Goal: Task Accomplishment & Management: Use online tool/utility

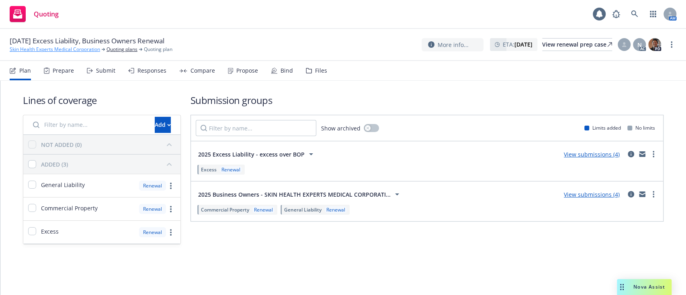
click at [40, 52] on link "Skin Health Experts Medical Corporation" at bounding box center [55, 49] width 90 height 7
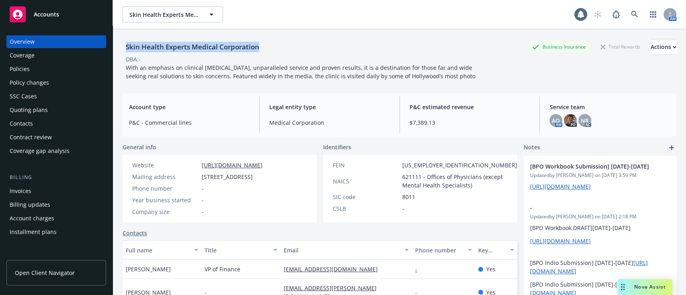
drag, startPoint x: 272, startPoint y: 47, endPoint x: 123, endPoint y: 49, distance: 148.3
click at [123, 49] on div "Skin Health Experts Medical Corporation Business Insurance Total Rewards Actions" at bounding box center [400, 47] width 554 height 16
copy div "Skin Health Experts Medical Corporation"
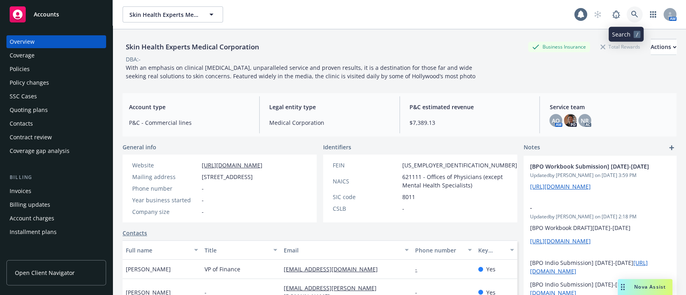
click at [631, 12] on icon at bounding box center [634, 14] width 7 height 7
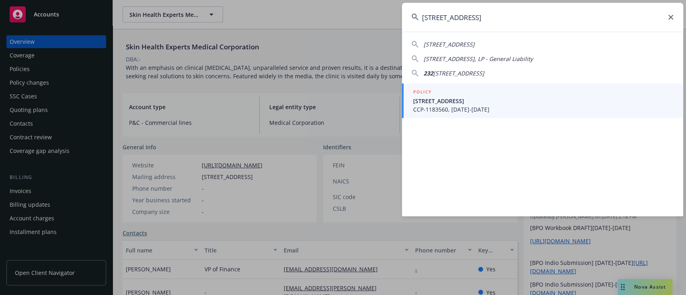
type input "2327 N Beachwood Dr"
click at [547, 99] on span "2325 N Beachwood Dr, Los Angeles, CA, 90068" at bounding box center [543, 101] width 260 height 8
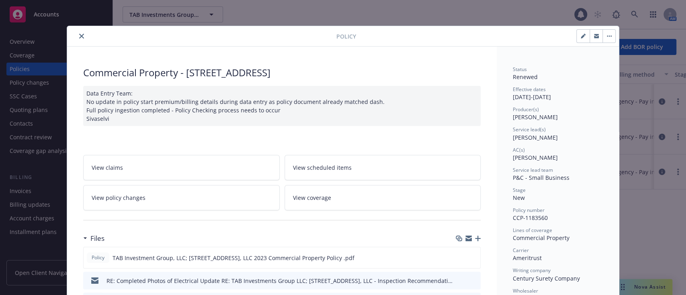
click at [79, 36] on icon "close" at bounding box center [81, 36] width 5 height 5
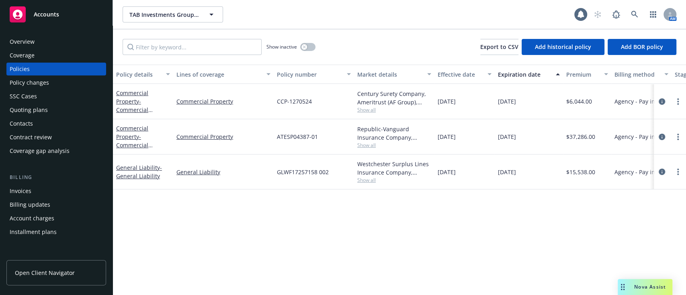
click at [48, 40] on div "Overview" at bounding box center [56, 41] width 93 height 13
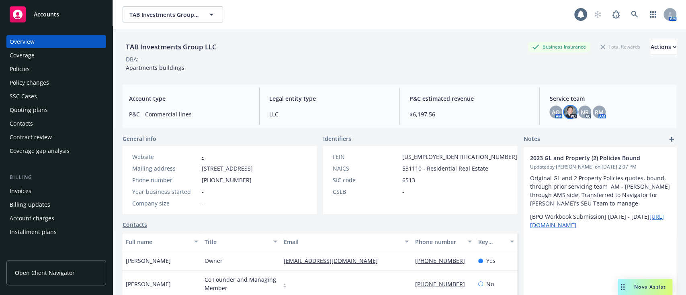
click at [564, 115] on img at bounding box center [570, 112] width 13 height 13
click at [476, 53] on div "TAB Investments Group LLC Business Insurance Total Rewards Actions" at bounding box center [400, 47] width 554 height 16
click at [52, 72] on div "Policies" at bounding box center [56, 69] width 93 height 13
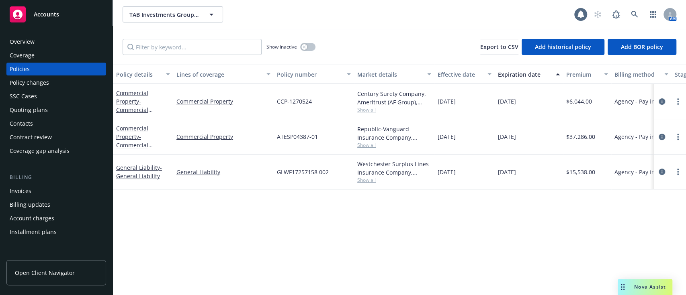
click at [25, 43] on div "Overview" at bounding box center [22, 41] width 25 height 13
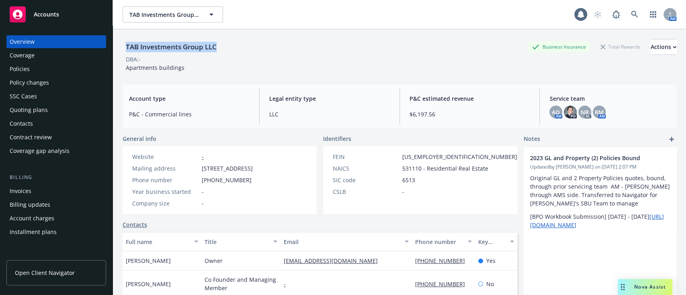
drag, startPoint x: 220, startPoint y: 46, endPoint x: 126, endPoint y: 47, distance: 94.1
click at [126, 47] on div "TAB Investments Group LLC" at bounding box center [171, 47] width 97 height 10
copy div "TAB Investments Group LLC"
click at [651, 43] on button "Actions" at bounding box center [664, 47] width 26 height 16
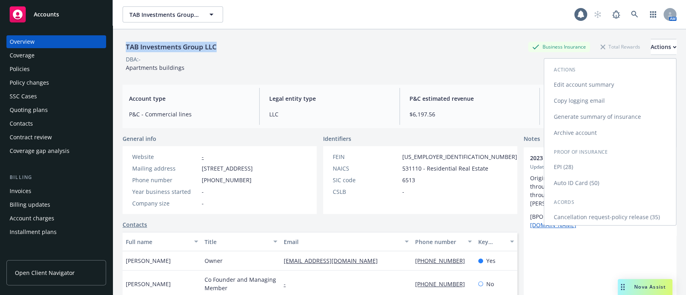
click at [590, 101] on link "Copy logging email" at bounding box center [610, 101] width 132 height 16
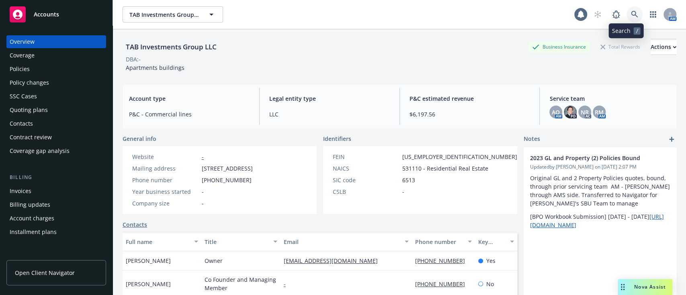
click at [632, 12] on link at bounding box center [635, 14] width 16 height 16
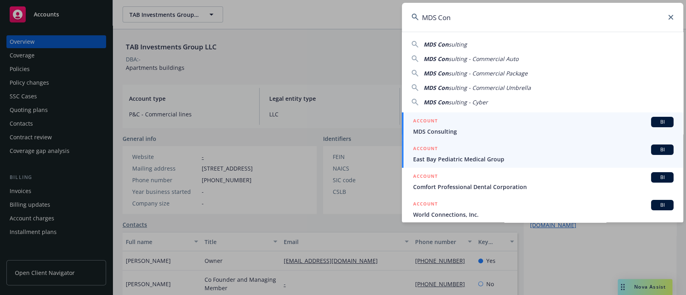
type input "MDS Con"
click at [495, 126] on div "ACCOUNT BI" at bounding box center [543, 122] width 260 height 10
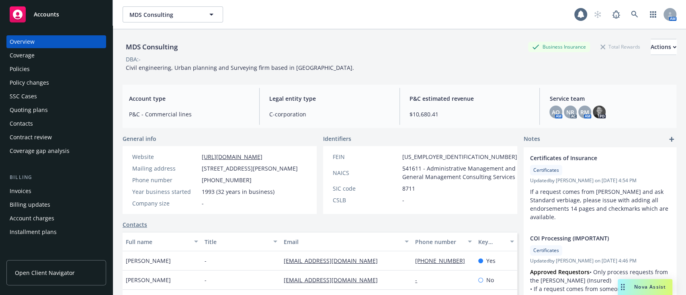
click at [45, 107] on div "Quoting plans" at bounding box center [29, 110] width 38 height 13
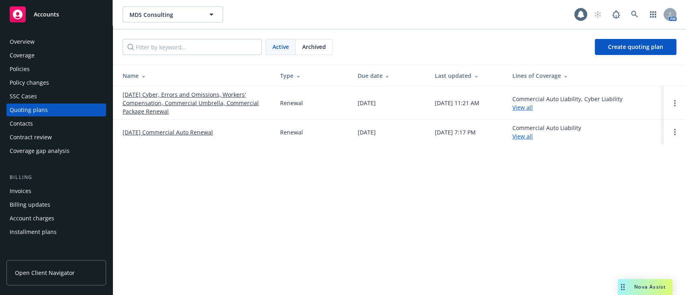
click at [157, 96] on link "[DATE] Cyber, Errors and Omissions, Workers' Compensation, Commercial Umbrella,…" at bounding box center [195, 102] width 145 height 25
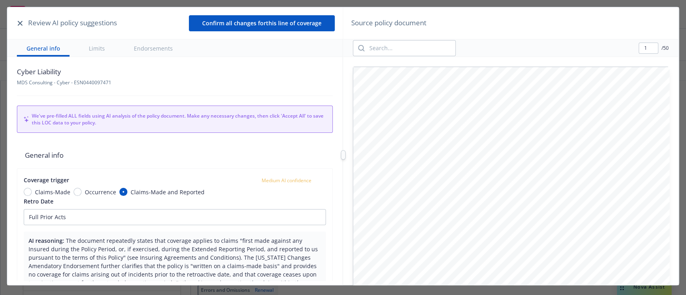
click at [16, 21] on button "button" at bounding box center [20, 23] width 10 height 10
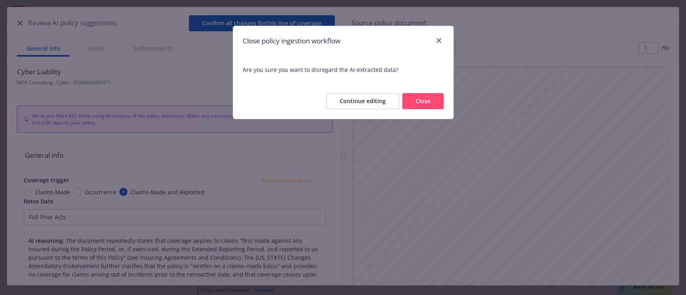
click at [426, 99] on button "Close" at bounding box center [422, 101] width 41 height 16
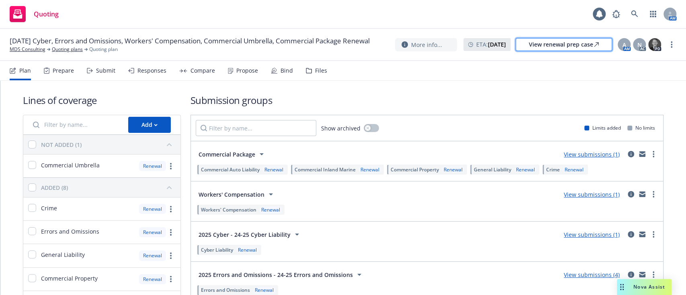
click at [531, 49] on div "View renewal prep case" at bounding box center [564, 45] width 70 height 12
click at [231, 72] on div "Propose" at bounding box center [243, 70] width 30 height 19
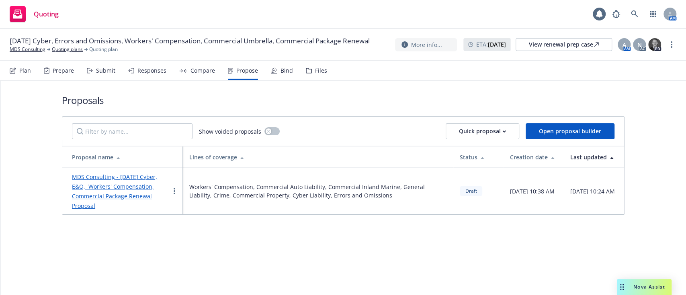
click at [100, 190] on link "MDS Consulting - [DATE] Cyber, E&O, Workers' Compensation, Commercial Package R…" at bounding box center [114, 191] width 85 height 37
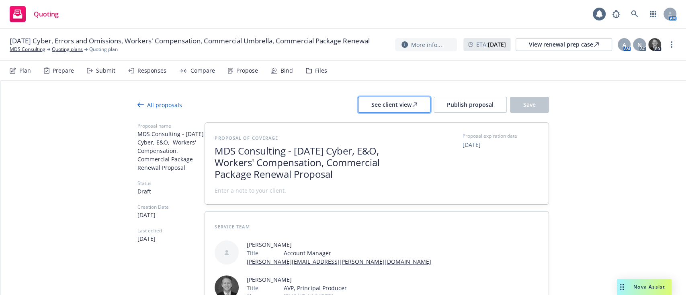
click at [419, 105] on button "See client view" at bounding box center [394, 105] width 72 height 16
type textarea "x"
click at [647, 285] on span "Nova Assist" at bounding box center [649, 287] width 32 height 7
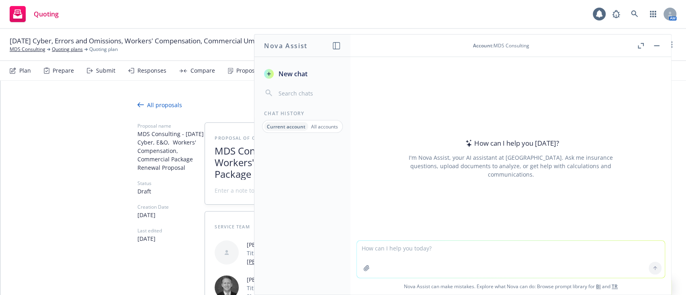
click at [413, 248] on textarea at bounding box center [511, 259] width 308 height 37
type textarea "h"
paste textarea "Adessa Owens Title Account Manager adessa.owens@newfront.com employee photo Spe…"
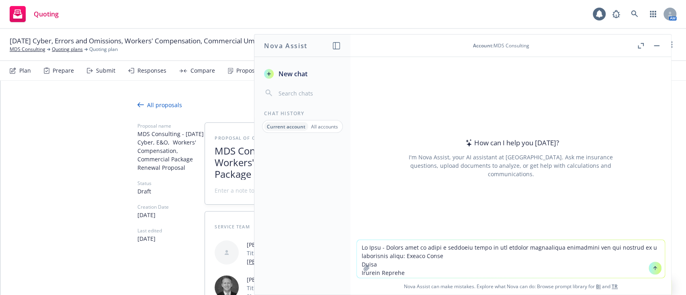
scroll to position [1351, 0]
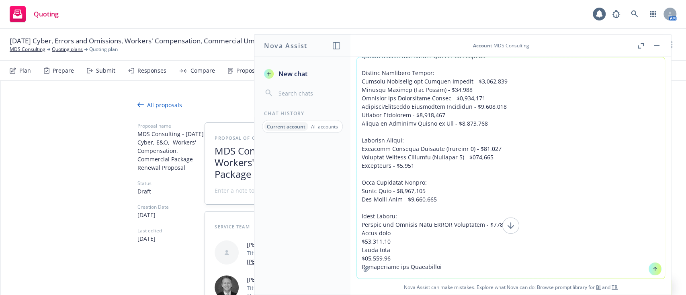
type textarea "Hi Nova - Please help me write a proposal email to the insured summarizing ever…"
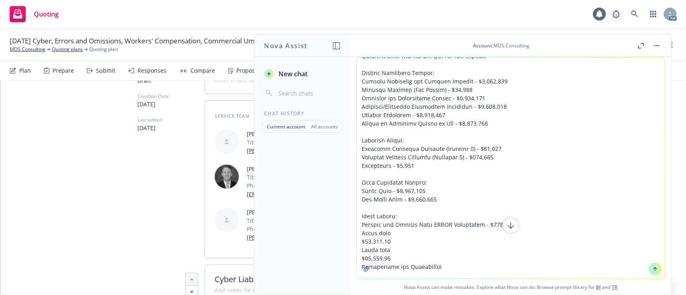
scroll to position [129, 0]
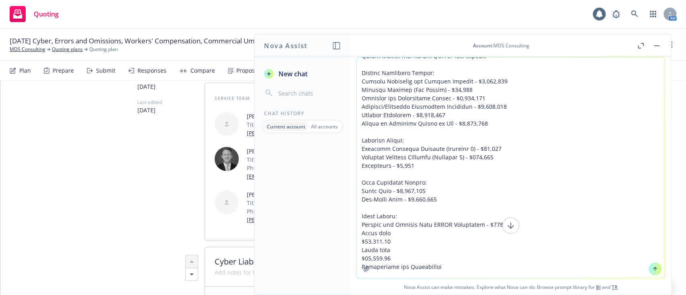
click at [652, 271] on icon at bounding box center [655, 269] width 6 height 6
type textarea "x"
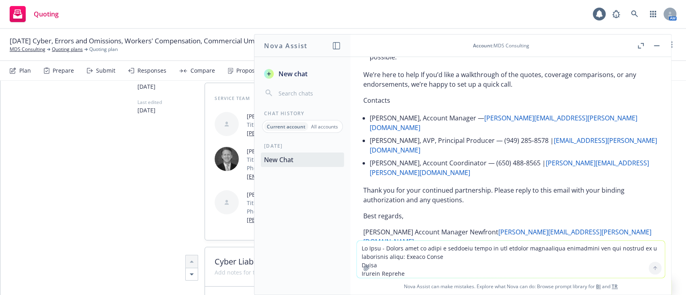
scroll to position [1474, 0]
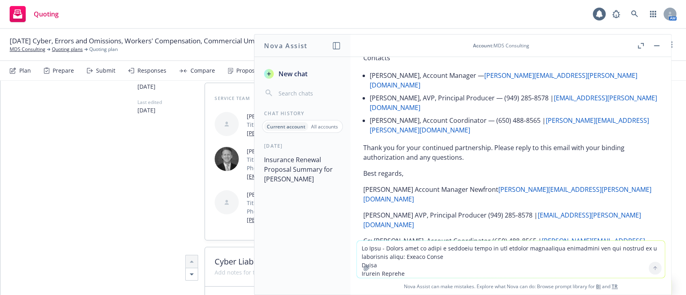
click at [516, 256] on textarea at bounding box center [511, 259] width 308 height 37
type textarea "simplify further - only really highlight the increase in premiums with percenta…"
type textarea "x"
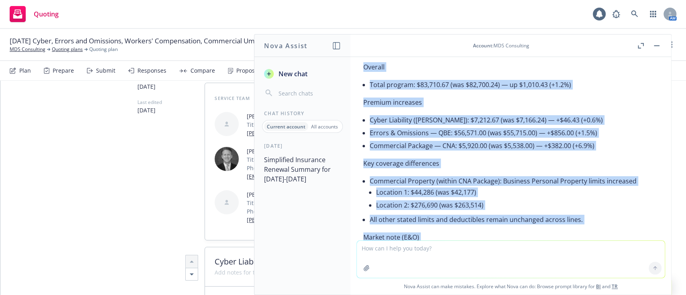
scroll to position [1910, 0]
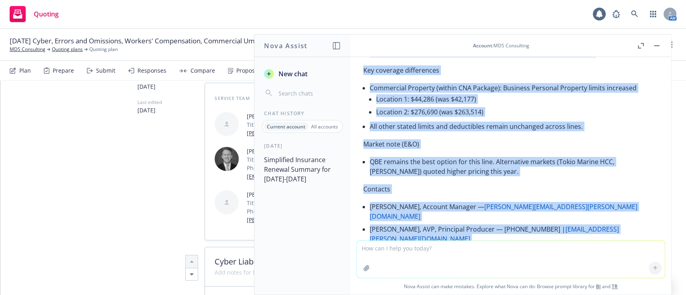
drag, startPoint x: 363, startPoint y: 115, endPoint x: 617, endPoint y: 171, distance: 260.7
click at [617, 171] on div "Subject: Quick Renewal Highlights — 10/1/2025–10/1/2026 Hi [Insured Name/Team],…" at bounding box center [510, 106] width 295 height 396
copy div "Here are the headline changes for your 10/1/2025–10/1/2026 program. I’ve focuse…"
type textarea "x"
click at [15, 53] on link "MDS Consulting" at bounding box center [28, 49] width 36 height 7
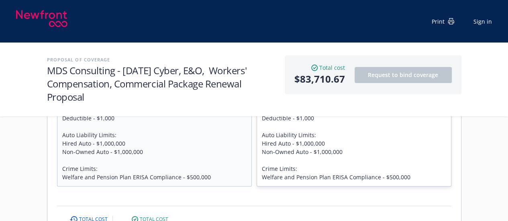
scroll to position [1289, 0]
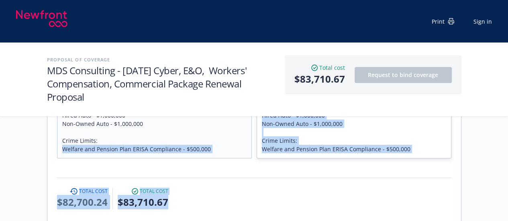
drag, startPoint x: 170, startPoint y: 180, endPoint x: 45, endPoint y: 132, distance: 134.1
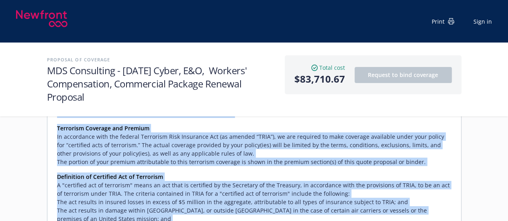
scroll to position [1572, 0]
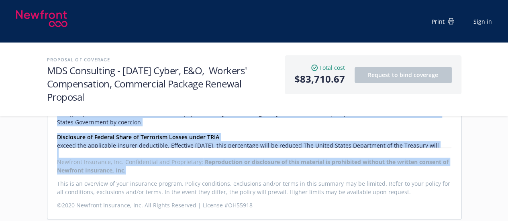
drag, startPoint x: 55, startPoint y: 160, endPoint x: 349, endPoint y: 157, distance: 293.4
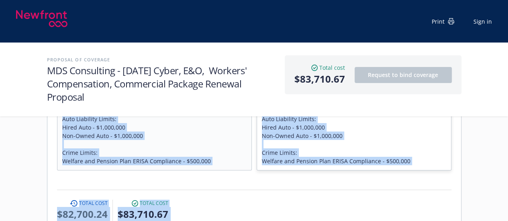
scroll to position [1291, 0]
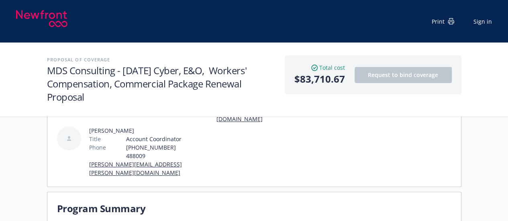
scroll to position [132, 0]
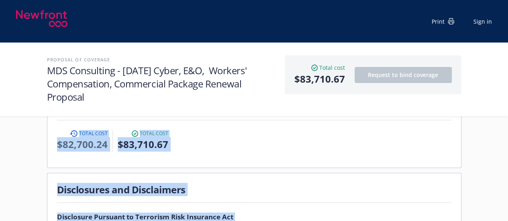
scroll to position [1423, 0]
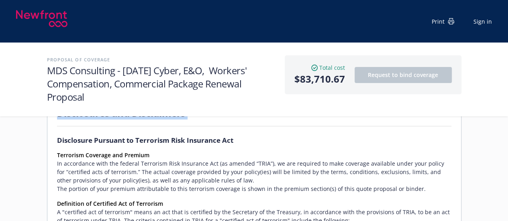
drag, startPoint x: 59, startPoint y: 135, endPoint x: 53, endPoint y: 122, distance: 14.9
copy div "Adessa Owens Title Account Manager adessa.owens@newfront.com Spenser Lauro Titl…"
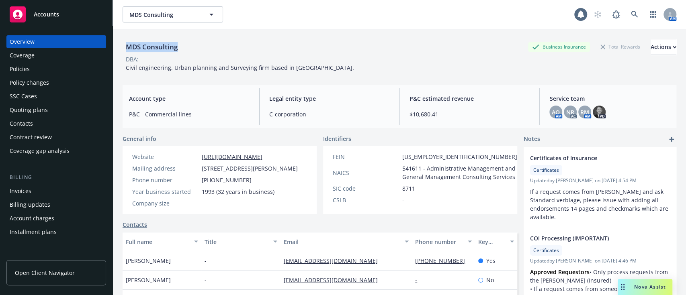
drag, startPoint x: 179, startPoint y: 48, endPoint x: 123, endPoint y: 51, distance: 56.0
click at [123, 51] on div "MDS Consulting" at bounding box center [152, 47] width 58 height 10
copy div "MDS Consulting"
click at [651, 43] on div "Actions" at bounding box center [664, 46] width 26 height 15
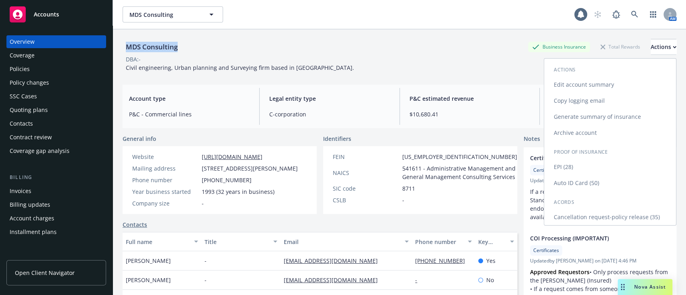
click at [577, 97] on link "Copy logging email" at bounding box center [610, 101] width 132 height 16
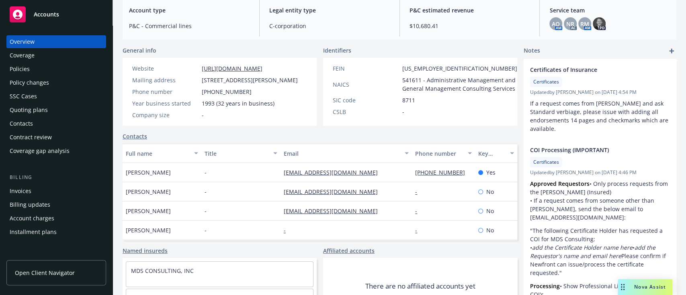
scroll to position [93, 0]
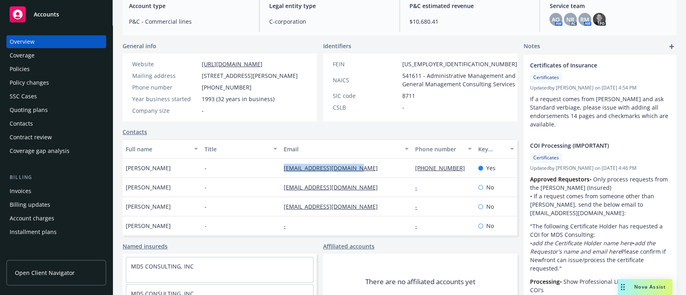
drag, startPoint x: 359, startPoint y: 184, endPoint x: 277, endPoint y: 189, distance: 82.2
click at [281, 178] on div "dgreer@mdsconsulting.net" at bounding box center [346, 168] width 131 height 19
copy link "dgreer@mdsconsulting.net"
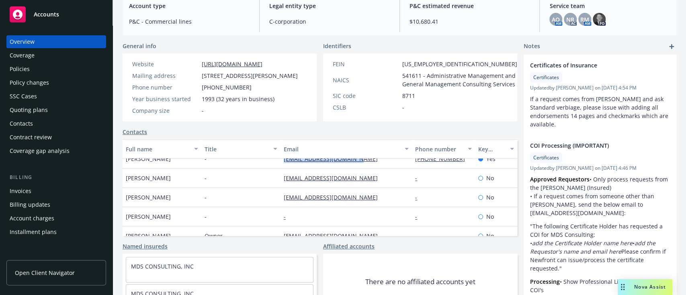
scroll to position [10, 0]
drag, startPoint x: 364, startPoint y: 194, endPoint x: 278, endPoint y: 199, distance: 86.2
click at [281, 188] on div "sschultz@mdsconsulting.net" at bounding box center [346, 177] width 131 height 19
copy link "sschultz@mdsconsulting.net"
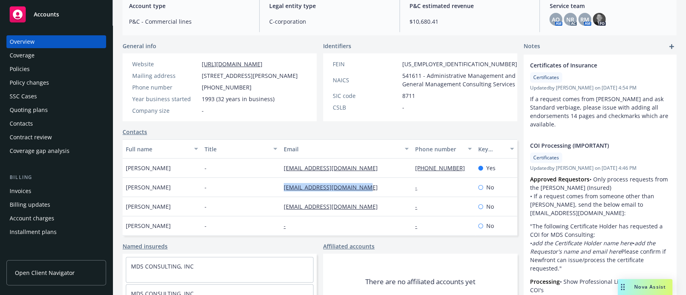
click at [55, 109] on div "Quoting plans" at bounding box center [56, 110] width 93 height 13
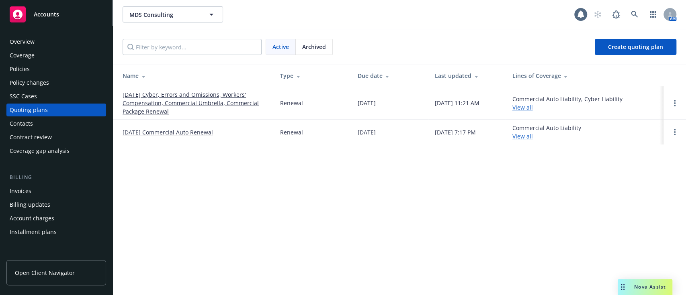
click at [208, 103] on link "10/01/25 Cyber, Errors and Omissions, Workers' Compensation, Commercial Umbrell…" at bounding box center [195, 102] width 145 height 25
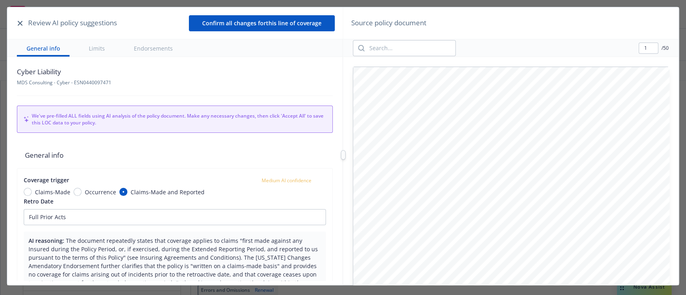
click at [20, 23] on icon "button" at bounding box center [20, 23] width 5 height 5
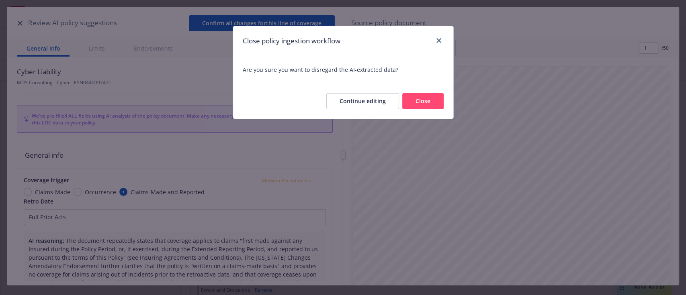
click at [421, 106] on button "Close" at bounding box center [422, 101] width 41 height 16
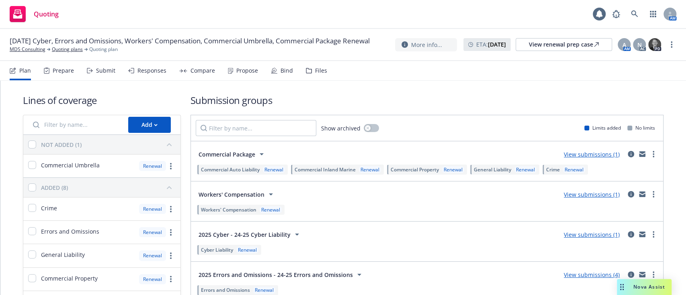
click at [230, 68] on icon at bounding box center [230, 71] width 5 height 6
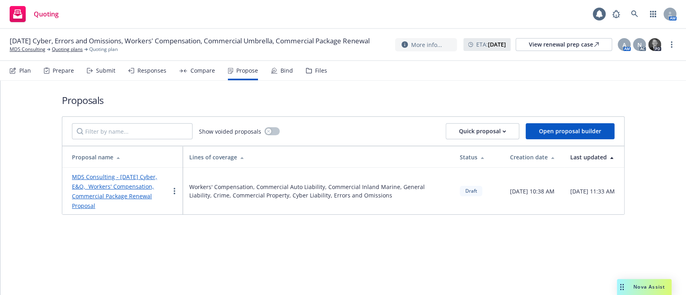
click at [138, 182] on link "MDS Consulting - [DATE] Cyber, E&O, Workers' Compensation, Commercial Package R…" at bounding box center [114, 191] width 85 height 37
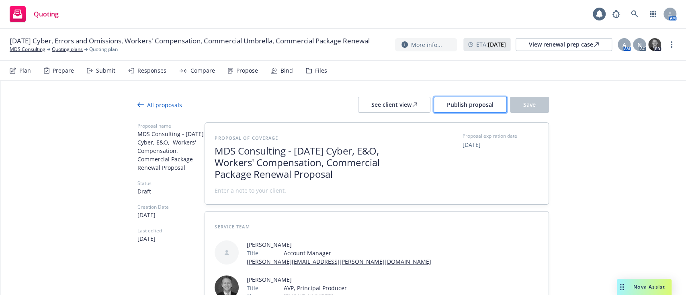
click at [464, 107] on span "Publish proposal" at bounding box center [470, 105] width 47 height 8
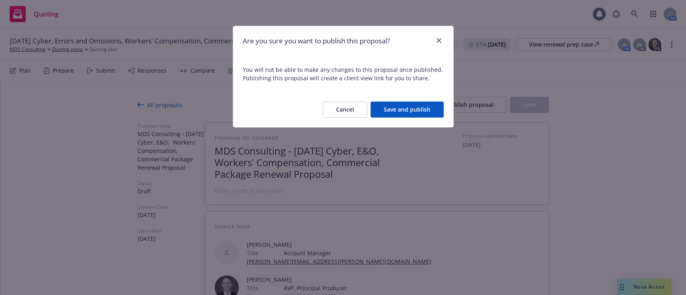
click at [414, 105] on button "Save and publish" at bounding box center [407, 110] width 73 height 16
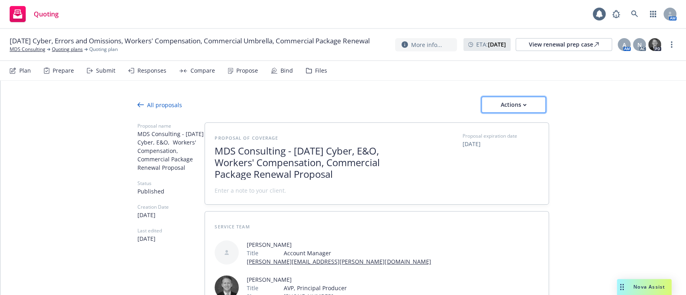
click at [538, 111] on button "Actions" at bounding box center [514, 105] width 64 height 16
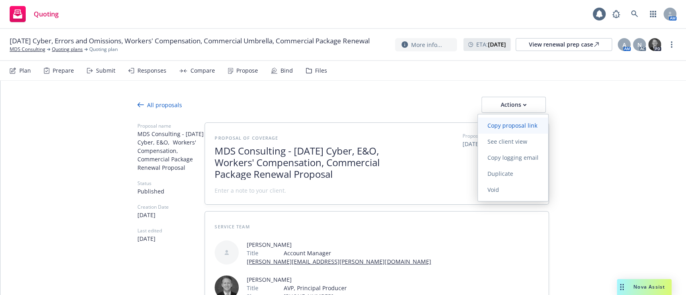
click at [522, 123] on span "Copy proposal link" at bounding box center [512, 126] width 69 height 8
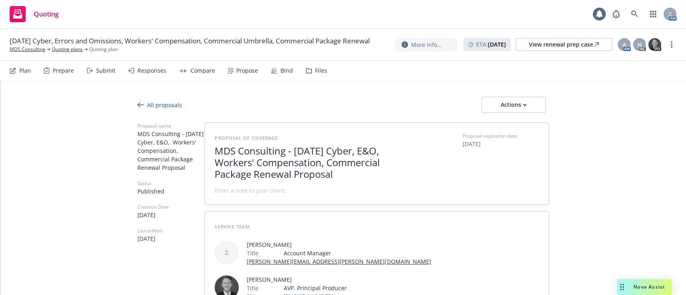
drag, startPoint x: 342, startPoint y: 175, endPoint x: 315, endPoint y: 155, distance: 33.9
click at [315, 155] on span "MDS Consulting - 10/1/2025 Cyber, E&O, Workers' Compensation, Commercial Packag…" at bounding box center [313, 163] width 197 height 35
copy span "2025 Cyber, E&O, Workers' Compensation, Commercial Package Renewal Proposal"
type textarea "x"
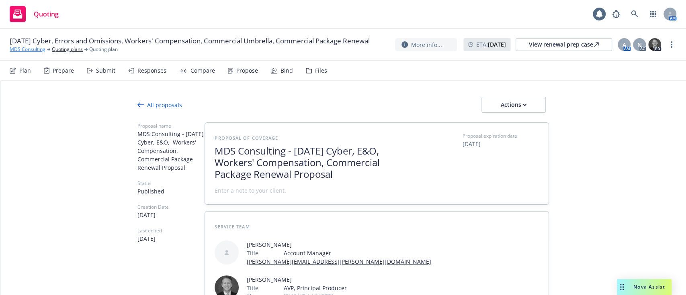
click at [30, 53] on link "MDS Consulting" at bounding box center [28, 49] width 36 height 7
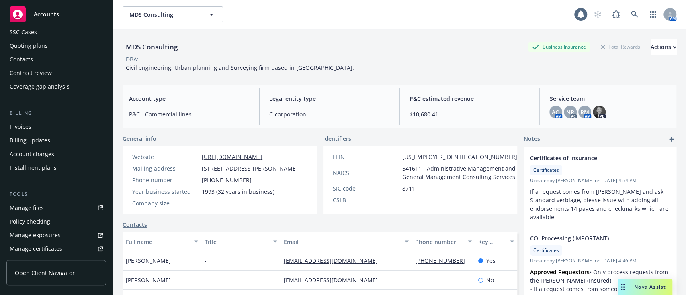
scroll to position [91, 0]
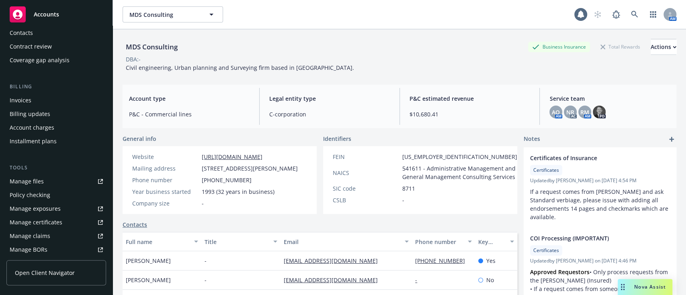
click at [59, 178] on link "Manage files" at bounding box center [56, 181] width 100 height 13
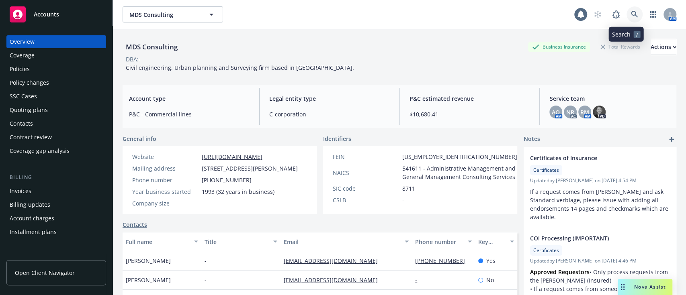
click at [631, 15] on icon at bounding box center [634, 14] width 7 height 7
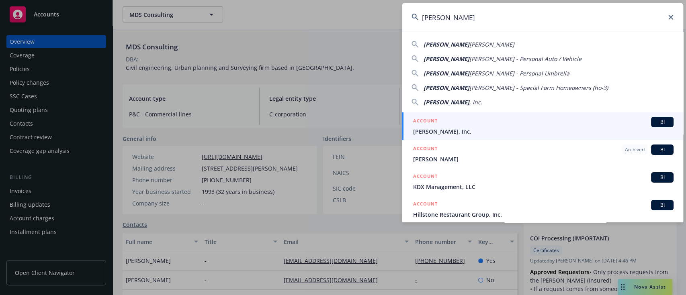
type input "Ashby"
click at [547, 126] on div "ACCOUNT BI" at bounding box center [543, 122] width 260 height 10
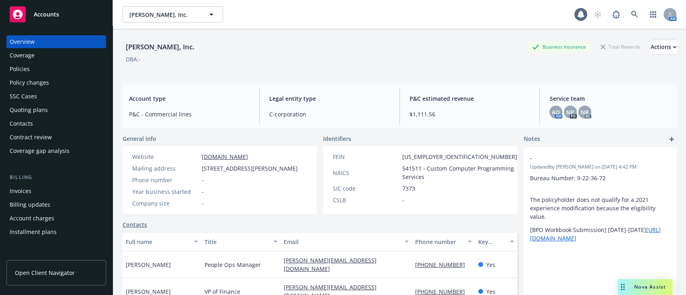
click at [161, 31] on div "Ashby, Inc. Business Insurance Total Rewards Actions DBA: -" at bounding box center [400, 53] width 554 height 49
click at [66, 114] on div "Quoting plans" at bounding box center [56, 110] width 93 height 13
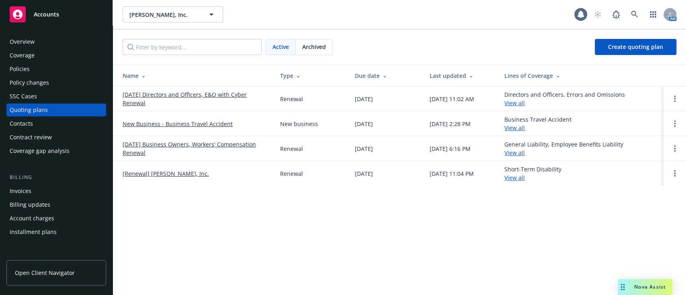
click at [219, 92] on link "[DATE] Directors and Officers, E&O with Cyber Renewal" at bounding box center [195, 98] width 145 height 17
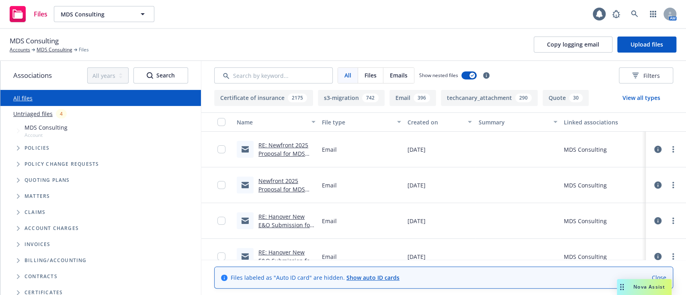
click at [18, 180] on icon "Tree Example" at bounding box center [18, 180] width 3 height 5
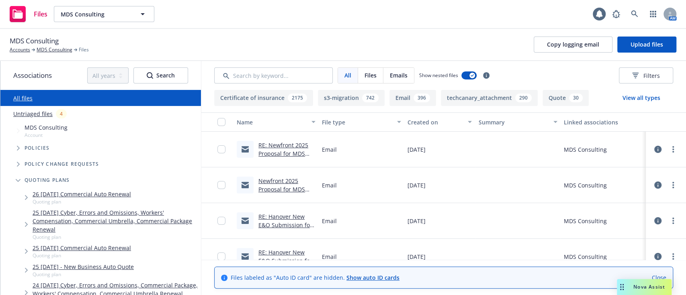
click at [115, 218] on link "25 10/01/25 Cyber, Errors and Omissions, Workers' Compensation, Commercial Umbr…" at bounding box center [115, 221] width 165 height 25
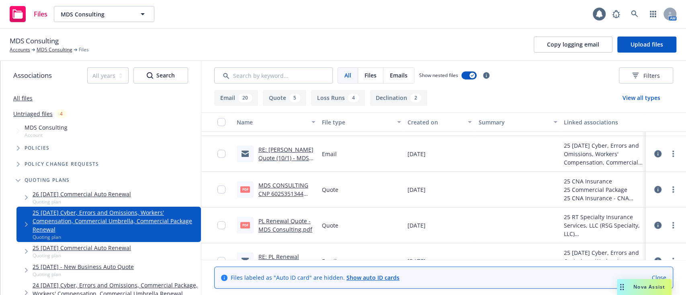
scroll to position [371, 0]
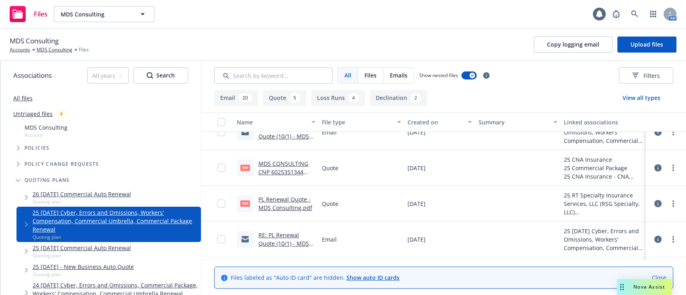
click at [284, 207] on link "PL Renewal Quote - MDS Consulting.pdf" at bounding box center [285, 204] width 54 height 16
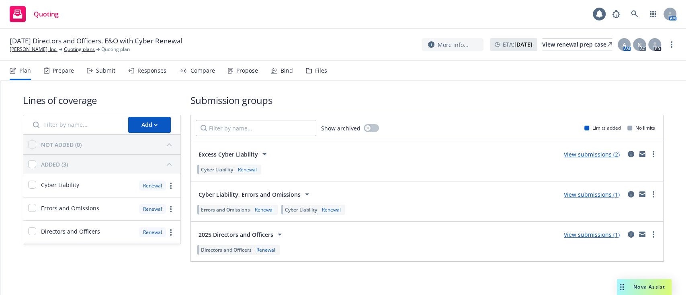
click at [241, 73] on div "Propose" at bounding box center [247, 71] width 22 height 6
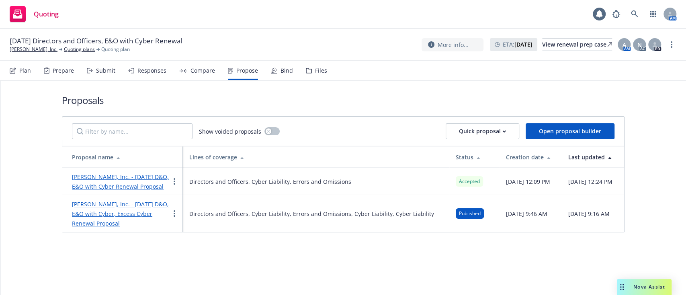
click at [273, 73] on icon at bounding box center [274, 71] width 6 height 6
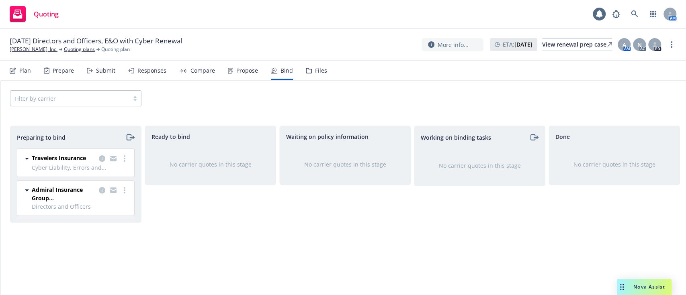
click at [236, 72] on div "Propose" at bounding box center [247, 71] width 22 height 6
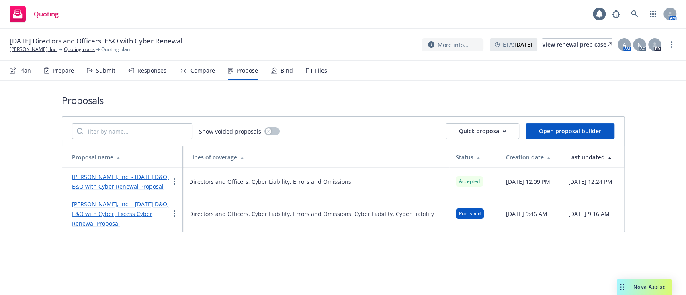
click at [120, 188] on link "[PERSON_NAME], Inc. - [DATE] D&O, E&O with Cyber Renewal Proposal" at bounding box center [120, 181] width 97 height 17
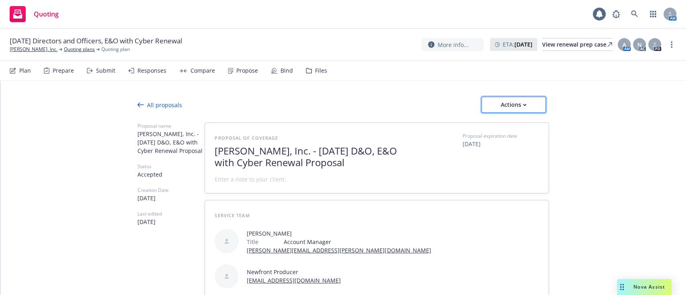
click at [523, 100] on div "Actions" at bounding box center [514, 104] width 38 height 15
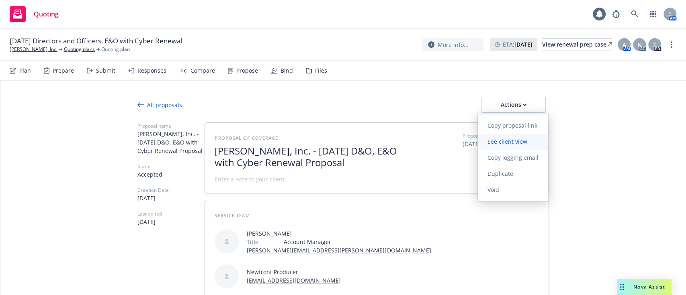
click at [517, 145] on span "See client view" at bounding box center [507, 142] width 59 height 8
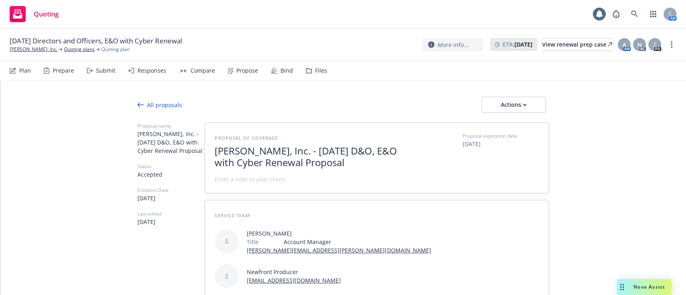
type textarea "x"
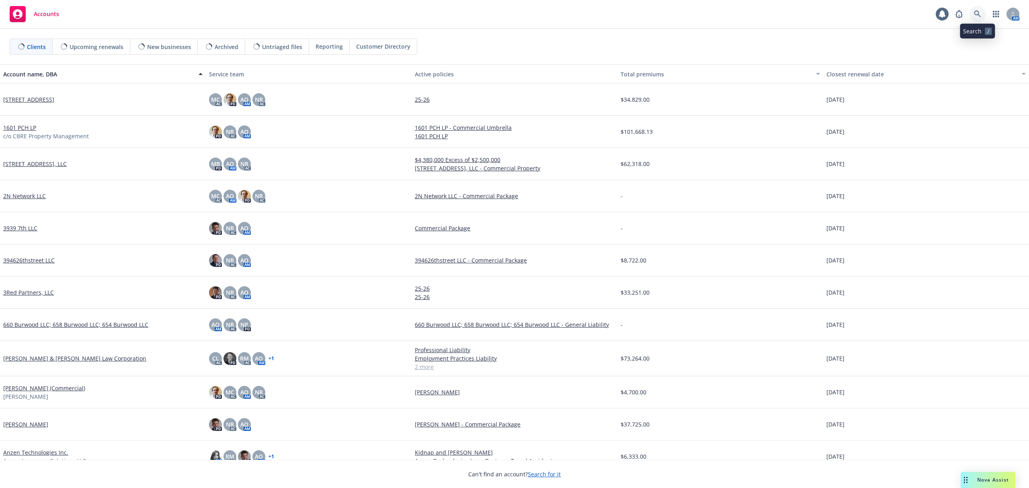
click at [974, 17] on icon at bounding box center [977, 13] width 7 height 7
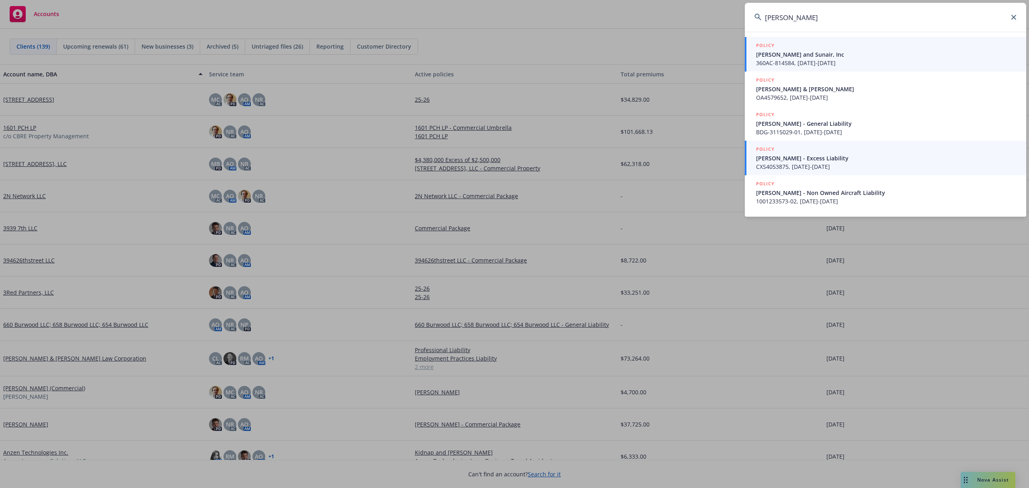
type input "[PERSON_NAME]"
click at [877, 141] on link "POLICY [PERSON_NAME] - Excess Liability CXS4053875, [DATE]-[DATE]" at bounding box center [885, 158] width 281 height 35
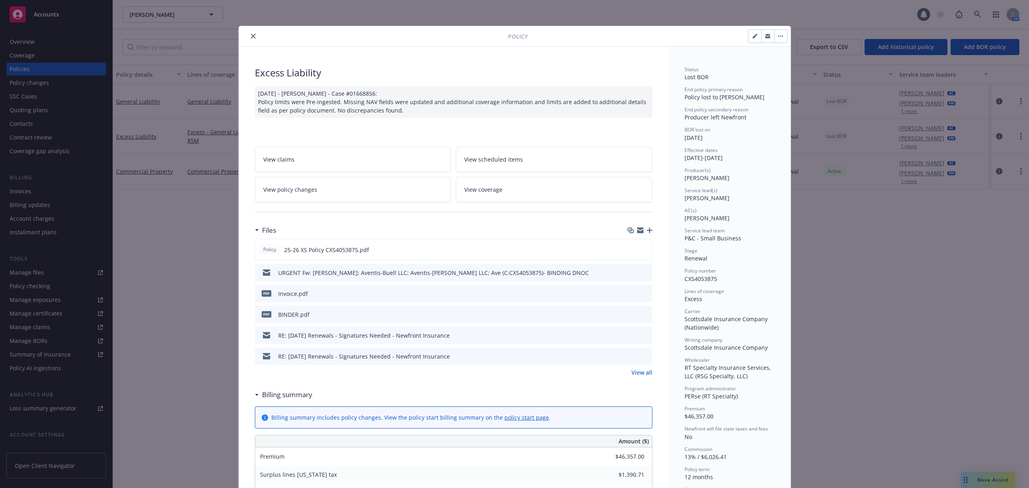
click at [248, 37] on button "close" at bounding box center [253, 36] width 10 height 10
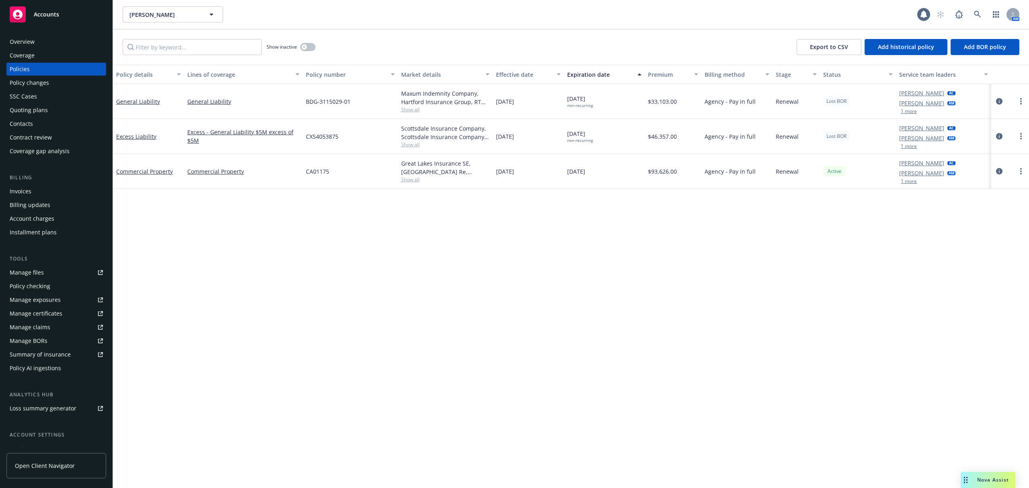
click at [973, 483] on div "Nova Assist" at bounding box center [993, 479] width 45 height 7
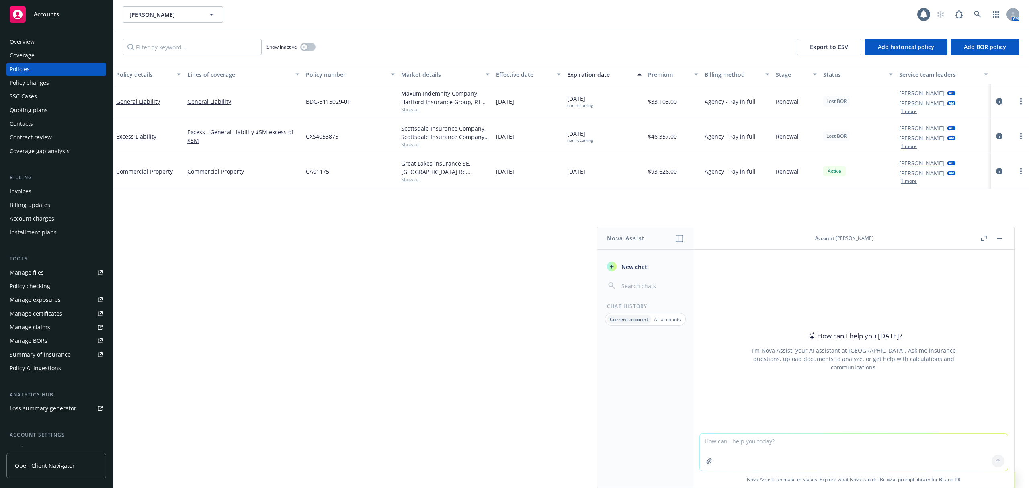
click at [773, 437] on textarea at bounding box center [854, 452] width 308 height 37
paste textarea "AXOWE329"
type textarea "AXOWE329"
drag, startPoint x: 680, startPoint y: 443, endPoint x: 651, endPoint y: 443, distance: 28.9
click at [693, 443] on div "Nova Assist New chat Chat History Current account All accounts Account : [PERSO…" at bounding box center [854, 357] width 322 height 261
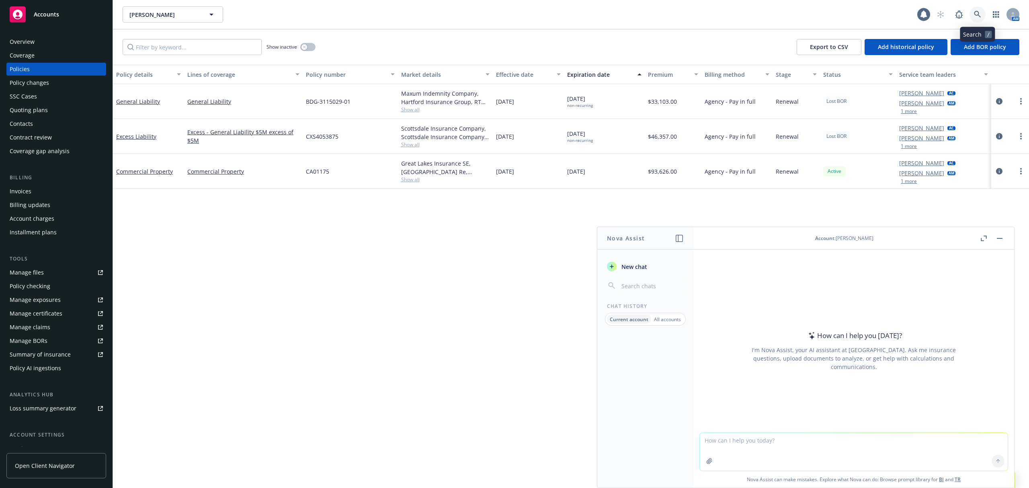
click at [976, 18] on link at bounding box center [978, 14] width 16 height 16
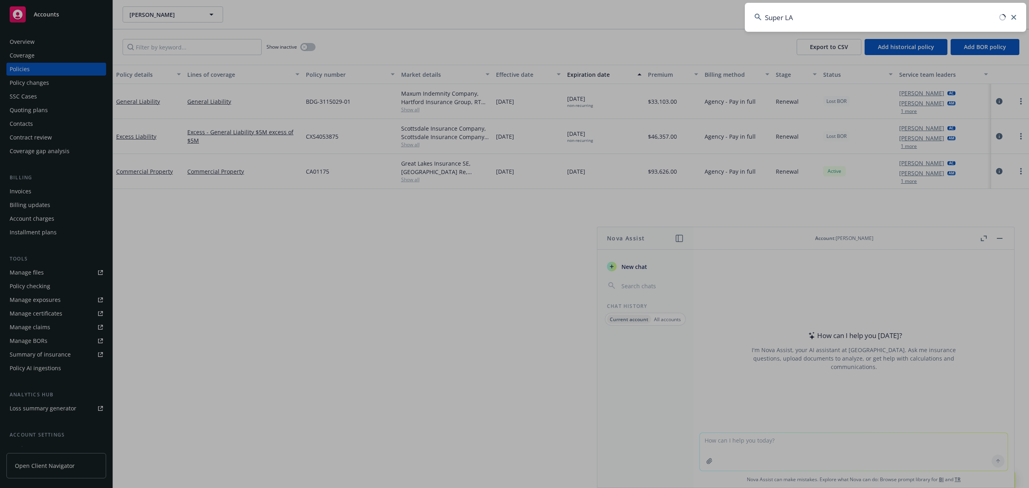
type input "Super LA"
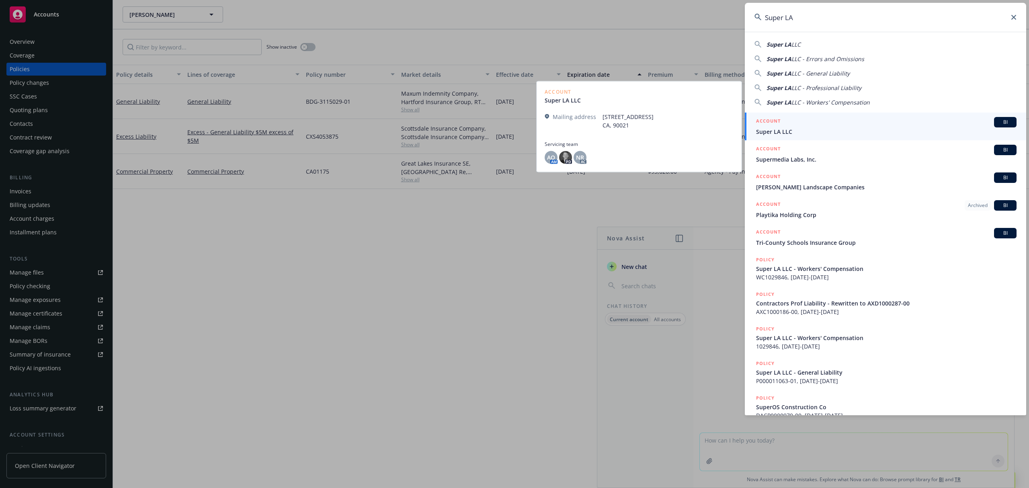
click at [866, 126] on div "ACCOUNT BI" at bounding box center [886, 122] width 260 height 10
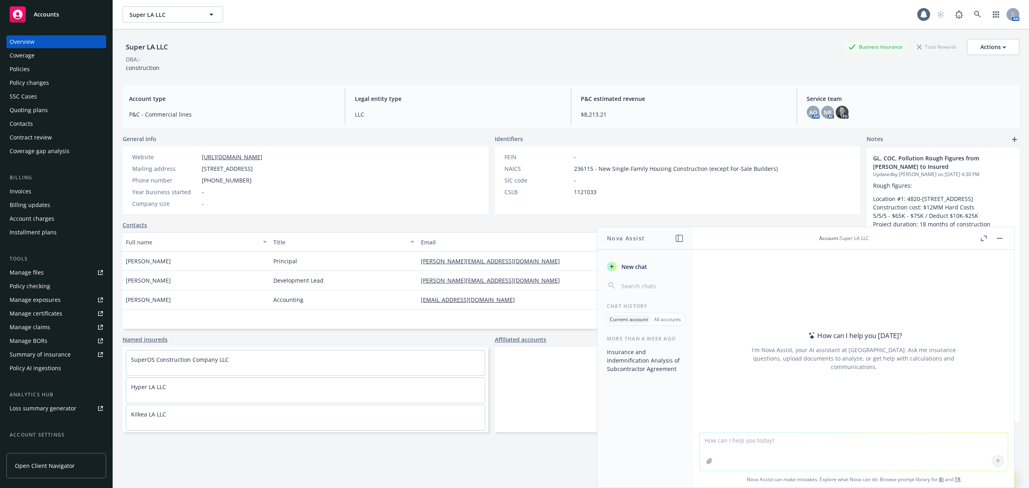
click at [998, 238] on rect "button" at bounding box center [1000, 238] width 6 height 1
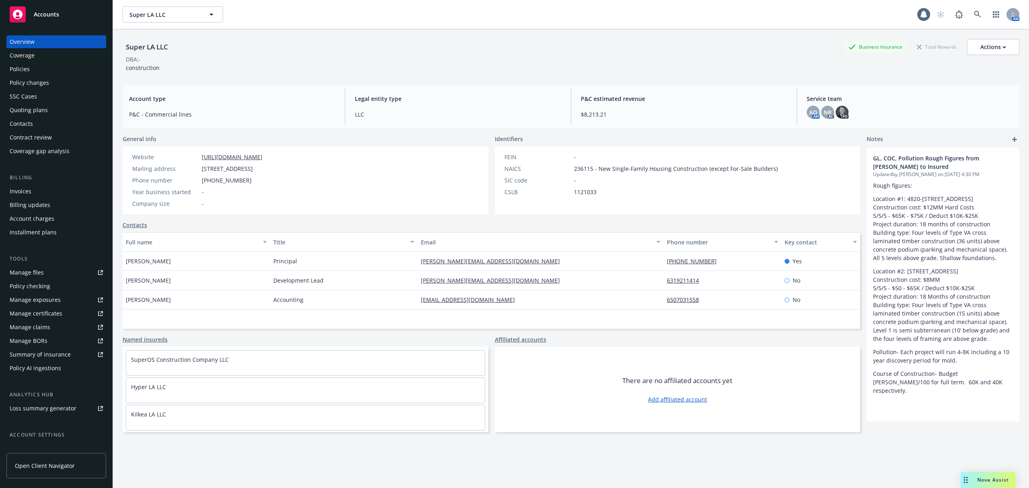
click at [43, 73] on div "Policies" at bounding box center [56, 69] width 93 height 13
